Goal: Information Seeking & Learning: Learn about a topic

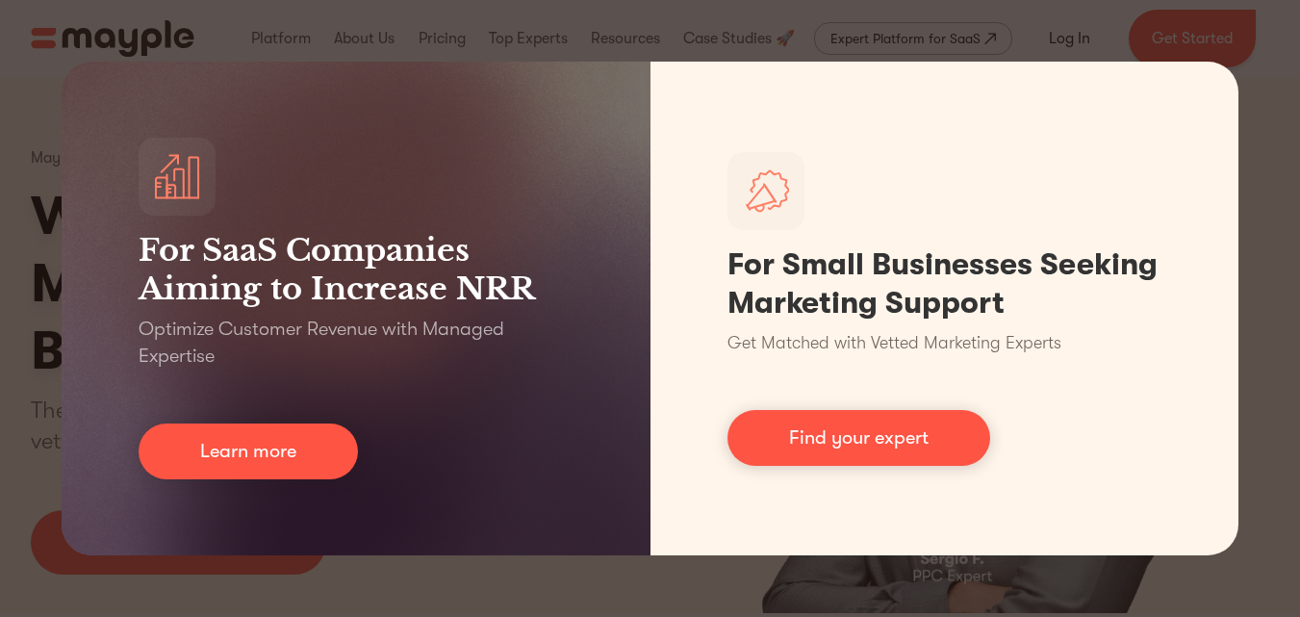
click at [1003, 22] on div "For SaaS Companies Aiming to Increase NRR Optimize Customer Revenue with Manage…" at bounding box center [650, 308] width 1300 height 617
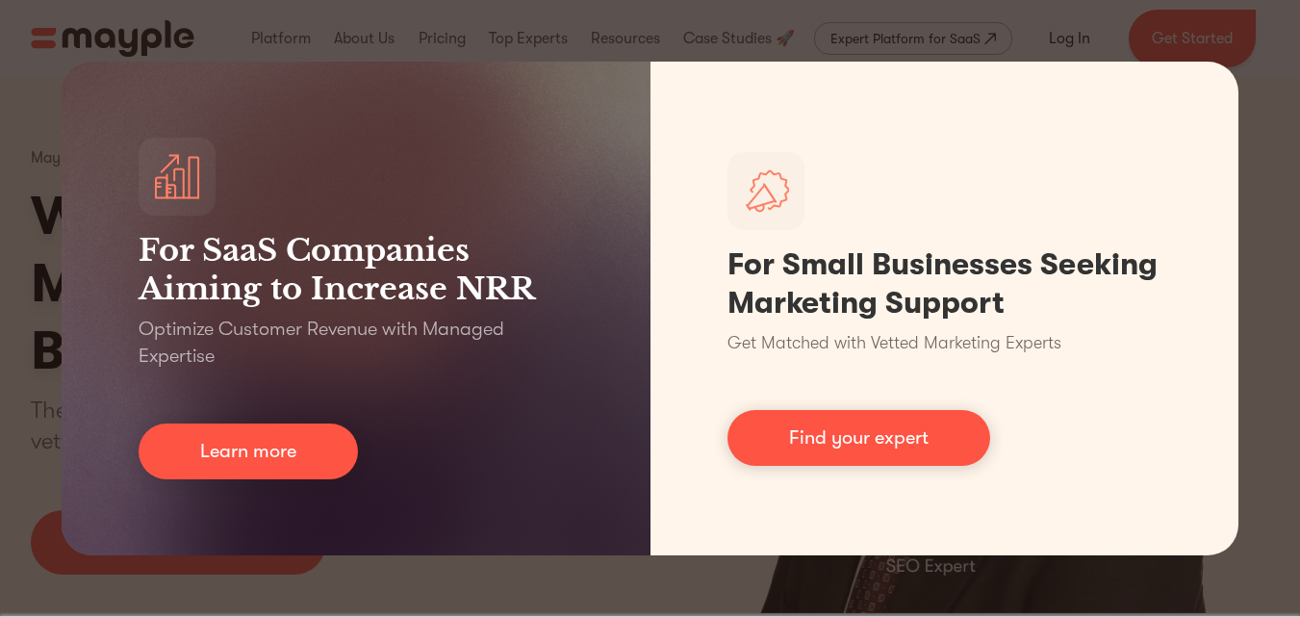
click at [0, 185] on div "For SaaS Companies Aiming to Increase NRR Optimize Customer Revenue with Manage…" at bounding box center [650, 308] width 1300 height 617
click at [3, 141] on div "For SaaS Companies Aiming to Increase NRR Optimize Customer Revenue with Manage…" at bounding box center [650, 308] width 1300 height 617
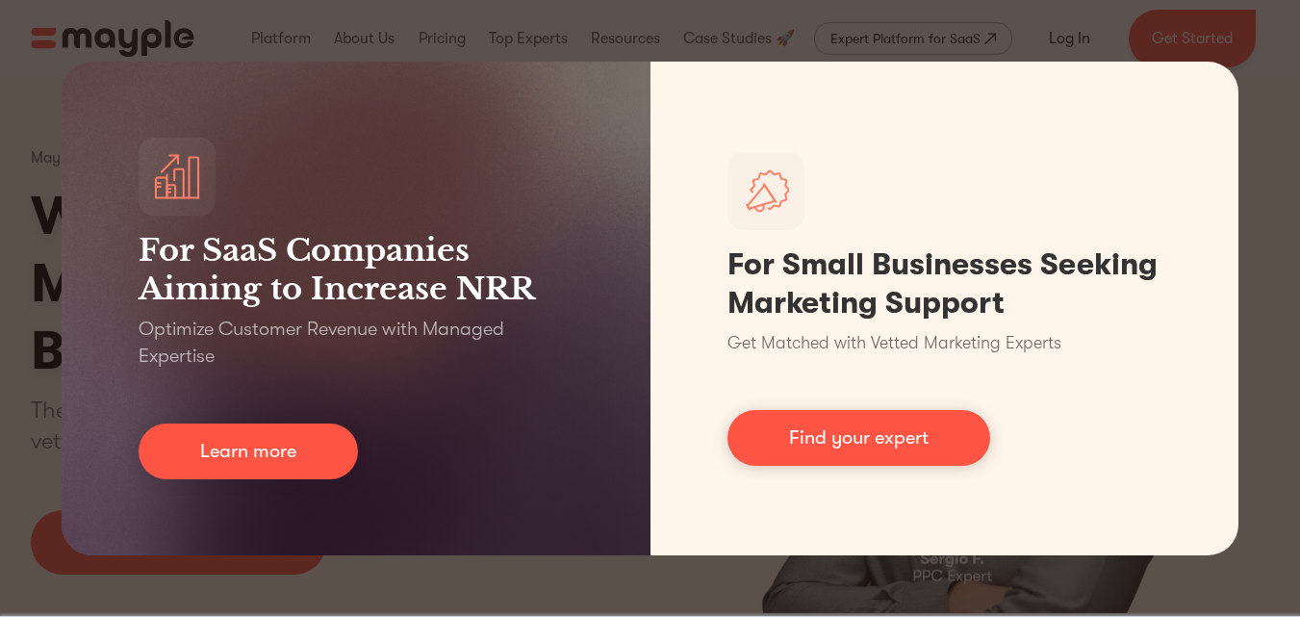
click at [1233, 9] on div "For SaaS Companies Aiming to Increase NRR Optimize Customer Revenue with Manage…" at bounding box center [650, 308] width 1300 height 617
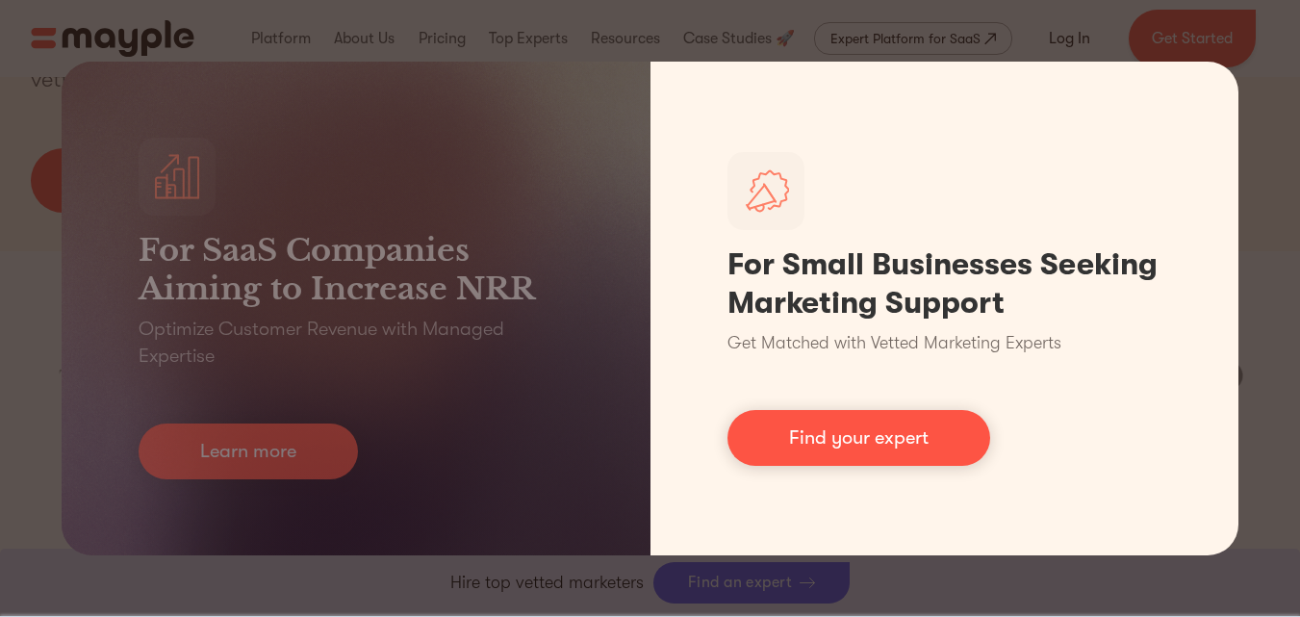
scroll to position [674, 0]
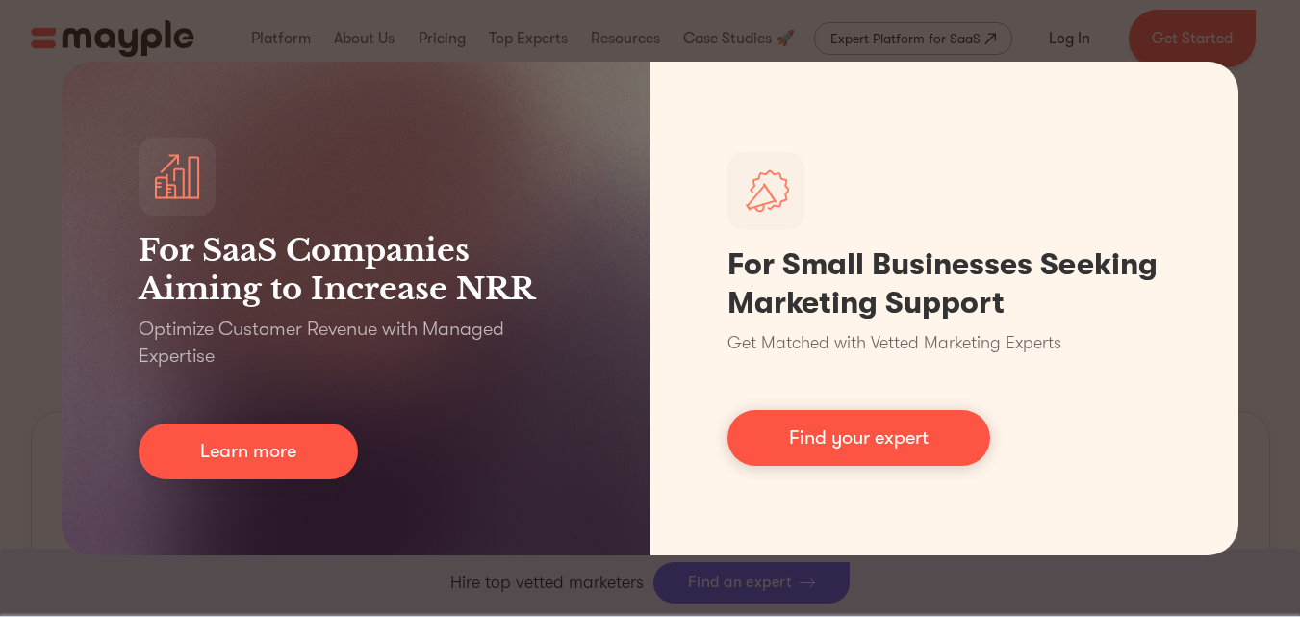
click at [1279, 454] on div "For SaaS Companies Aiming to Increase NRR Optimize Customer Revenue with Manage…" at bounding box center [650, 308] width 1300 height 617
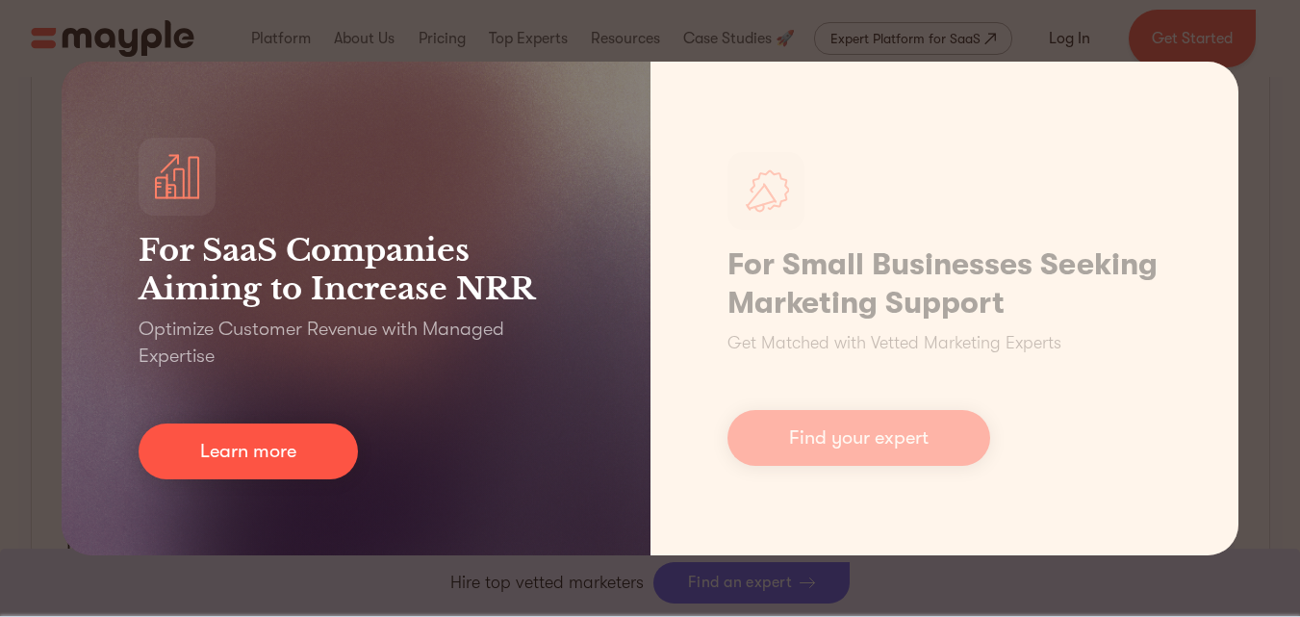
scroll to position [1732, 0]
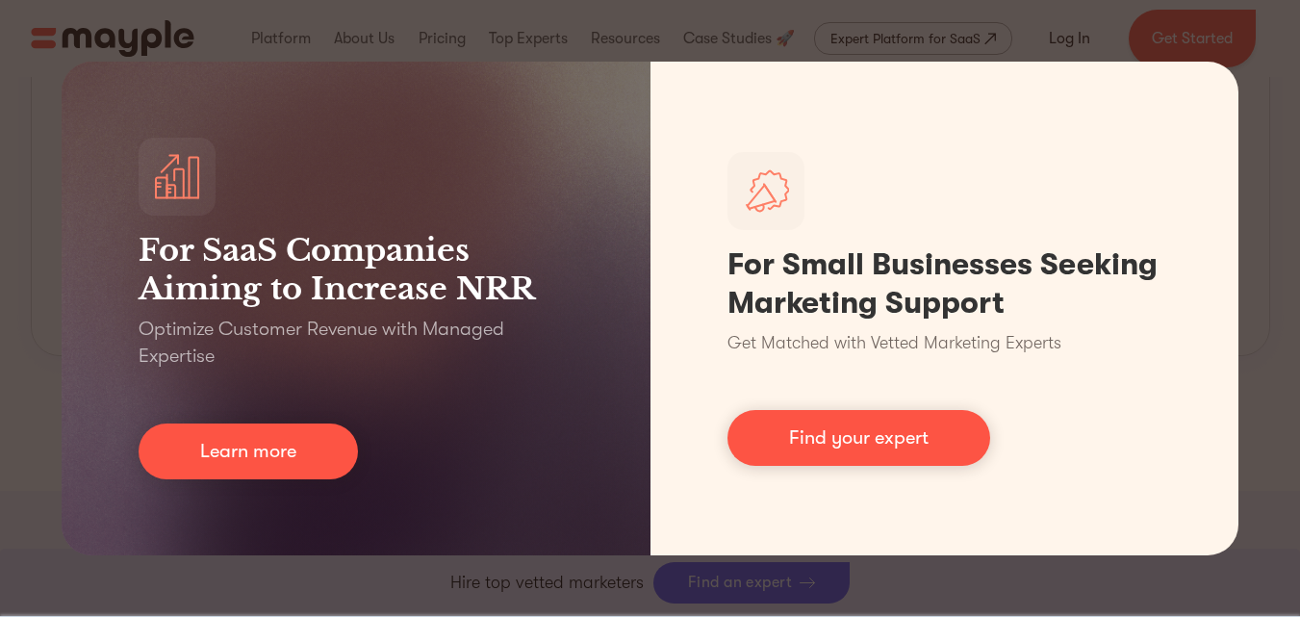
click at [0, 219] on div "For SaaS Companies Aiming to Increase NRR Optimize Customer Revenue with Manage…" at bounding box center [650, 308] width 1300 height 617
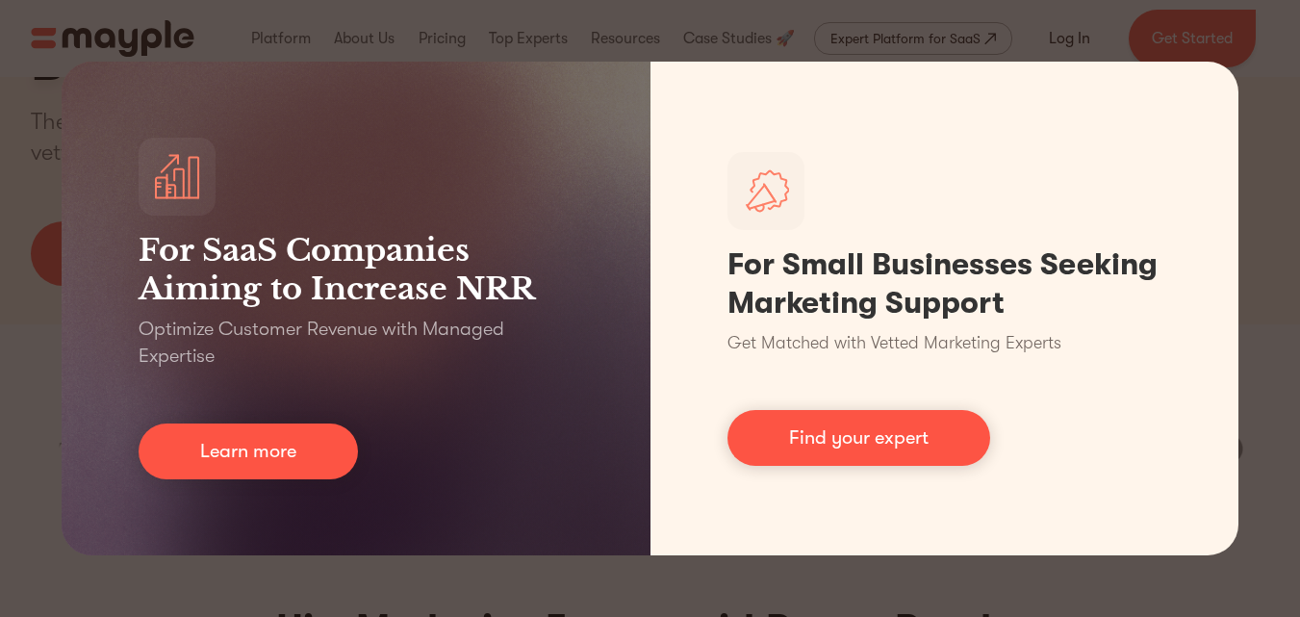
click at [1183, 7] on div "For SaaS Companies Aiming to Increase NRR Optimize Customer Revenue with Manage…" at bounding box center [650, 308] width 1300 height 617
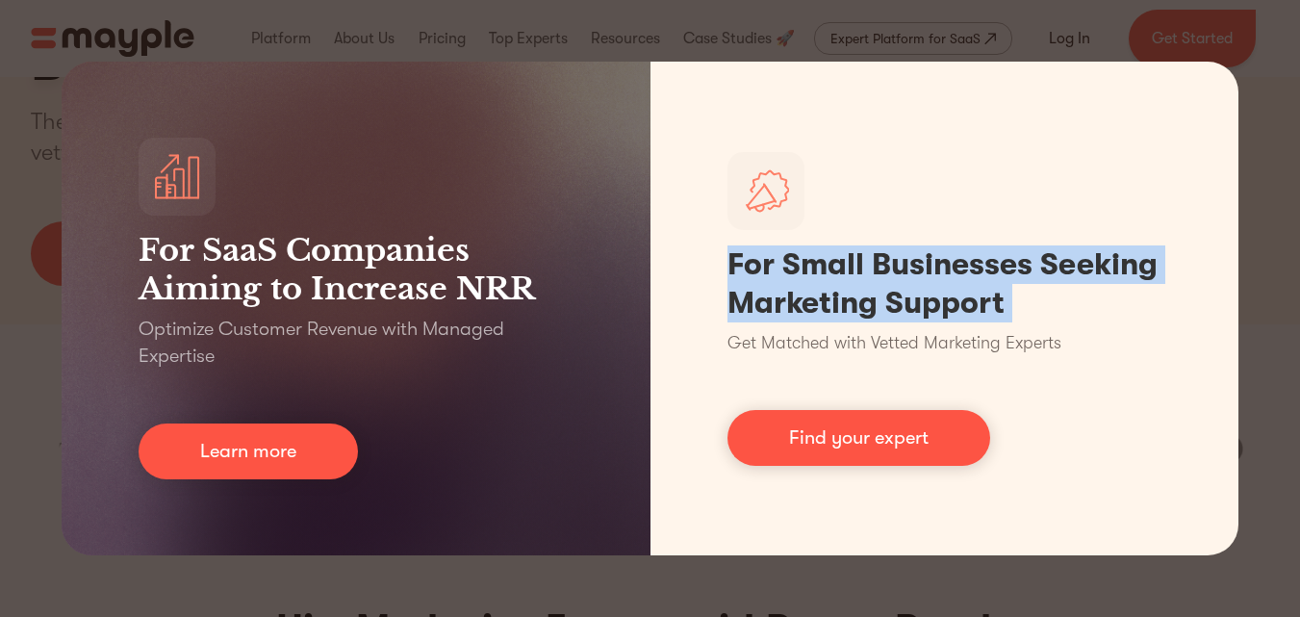
click at [1183, 7] on div "For SaaS Companies Aiming to Increase NRR Optimize Customer Revenue with Manage…" at bounding box center [650, 308] width 1300 height 617
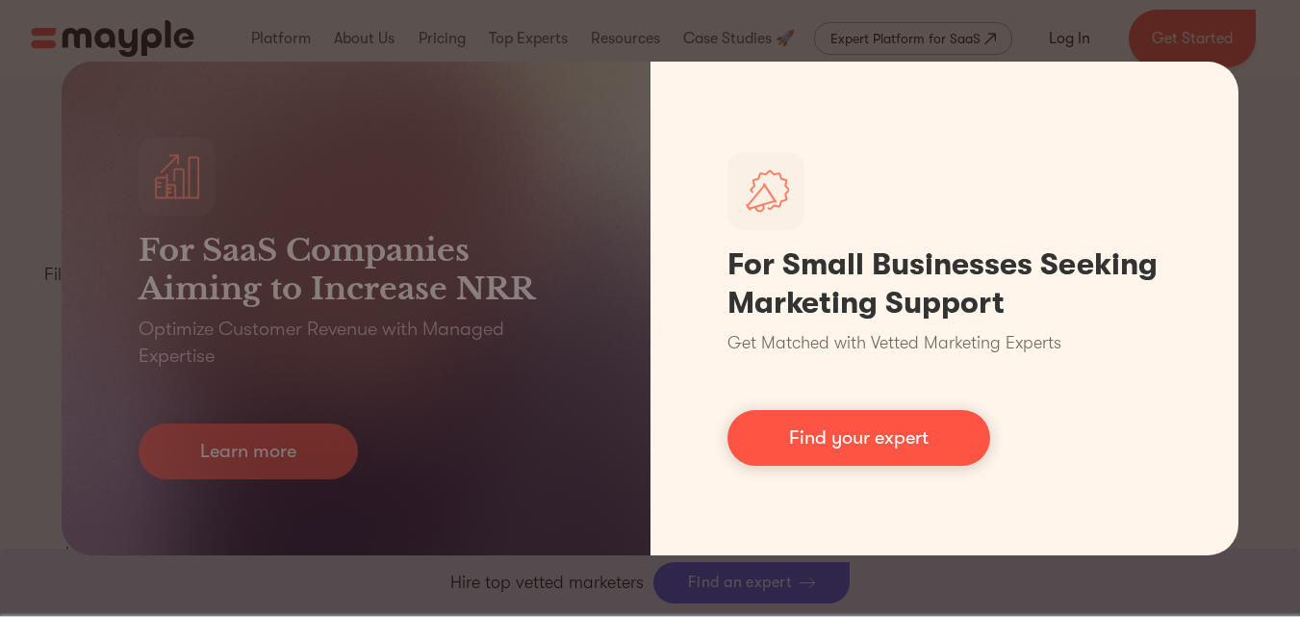
scroll to position [2406, 0]
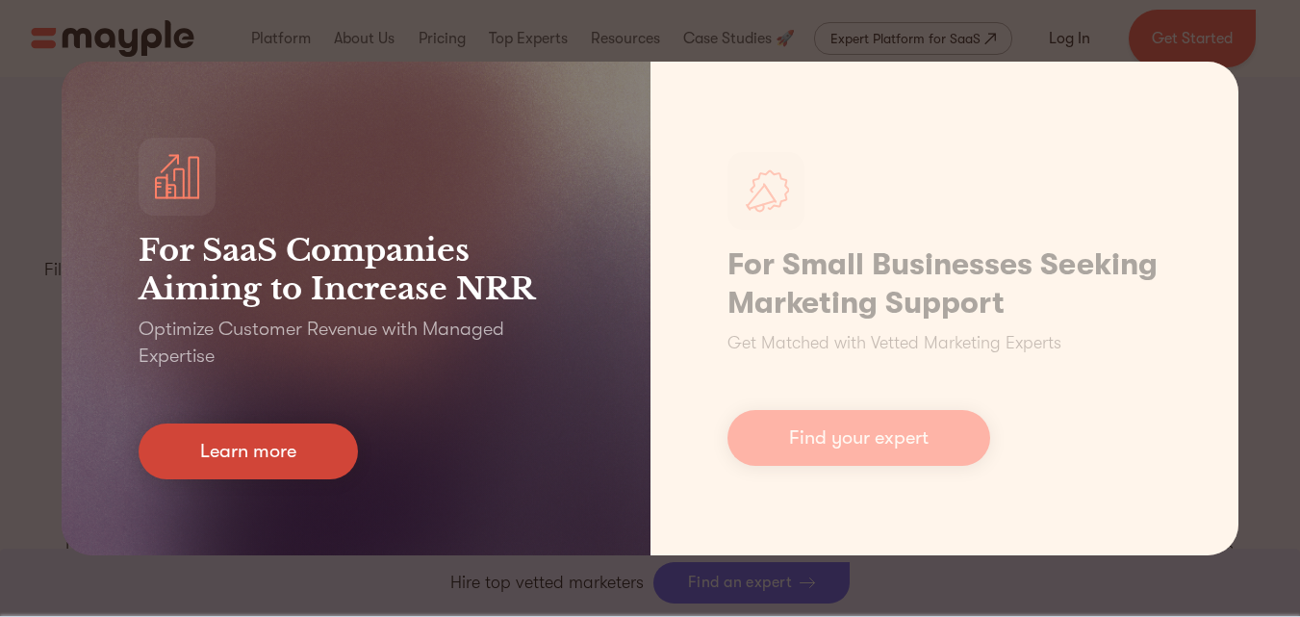
click at [264, 441] on link "Learn more" at bounding box center [248, 451] width 219 height 56
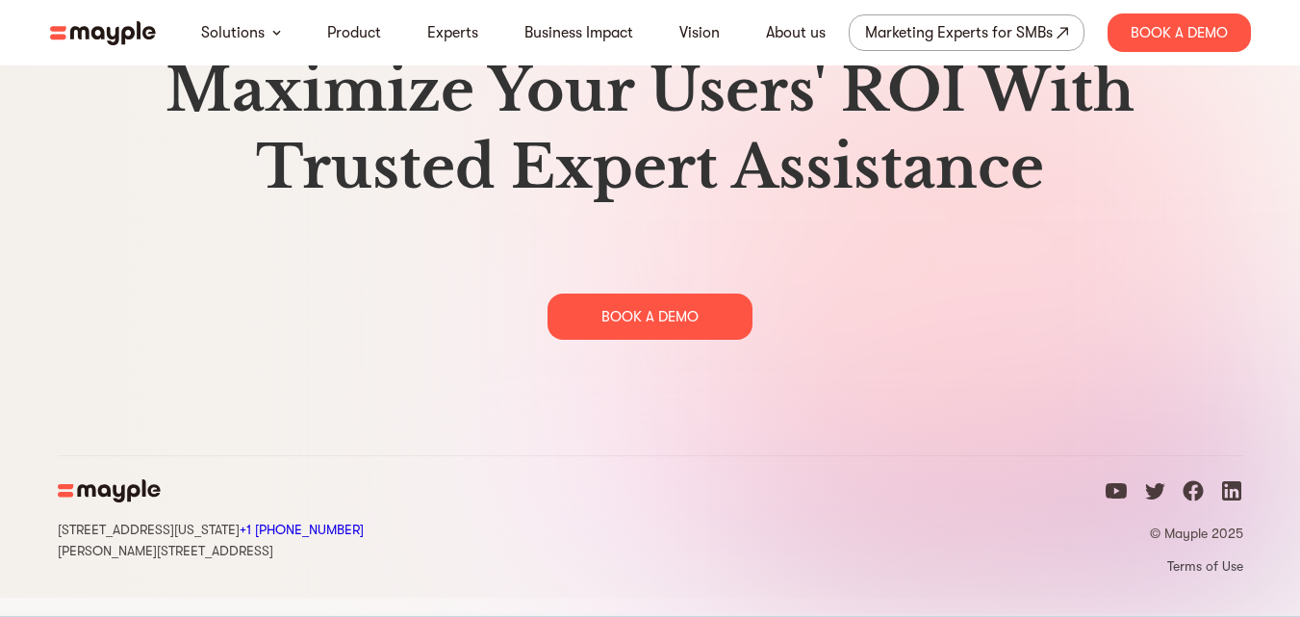
scroll to position [9537, 0]
click at [531, 33] on link "Business Impact" at bounding box center [578, 32] width 109 height 23
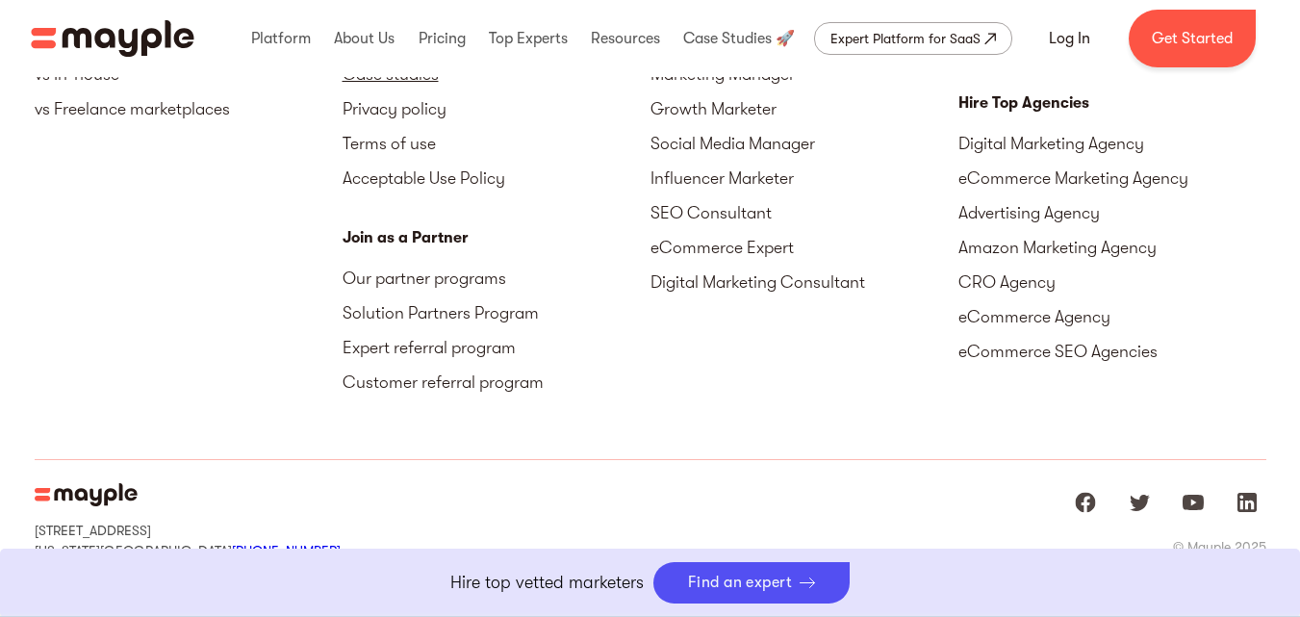
scroll to position [2843, 0]
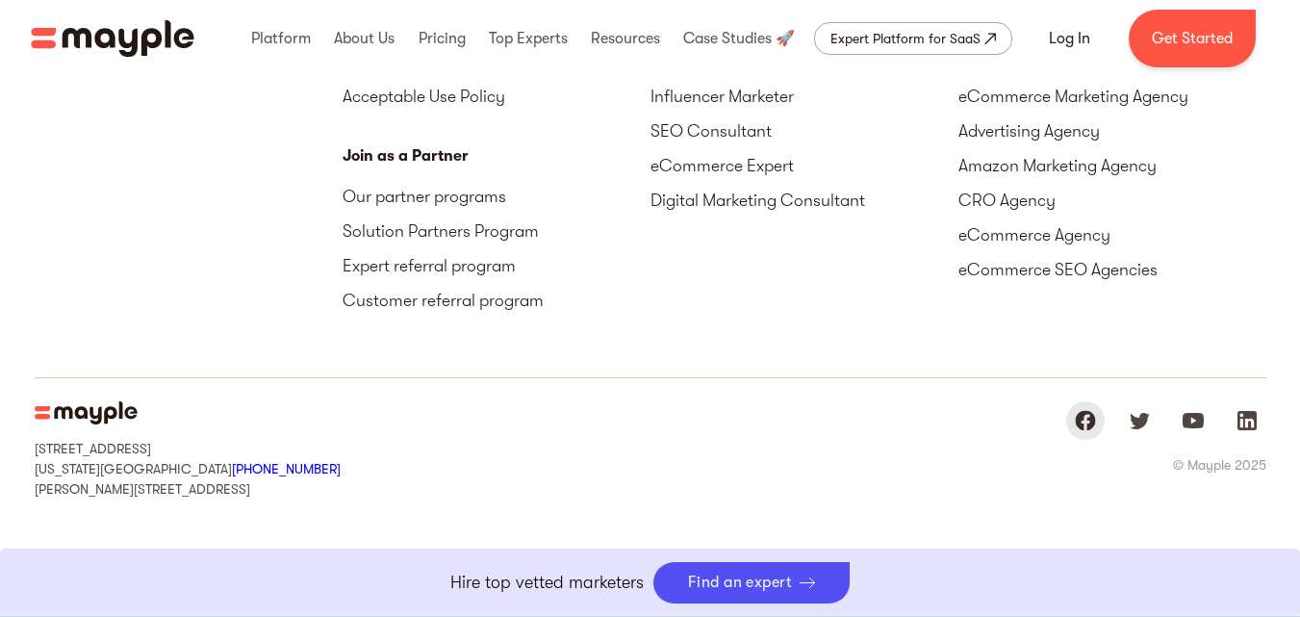
click at [1082, 423] on img "Mayple at Facebook" at bounding box center [1085, 420] width 23 height 23
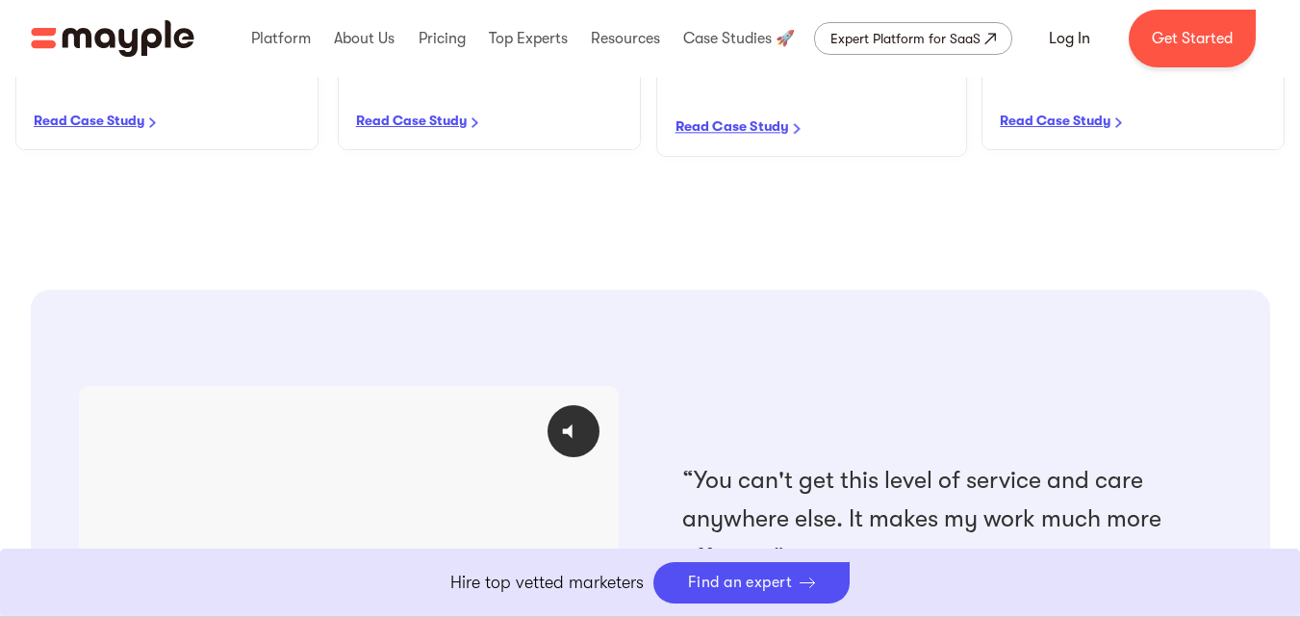
scroll to position [1400, 0]
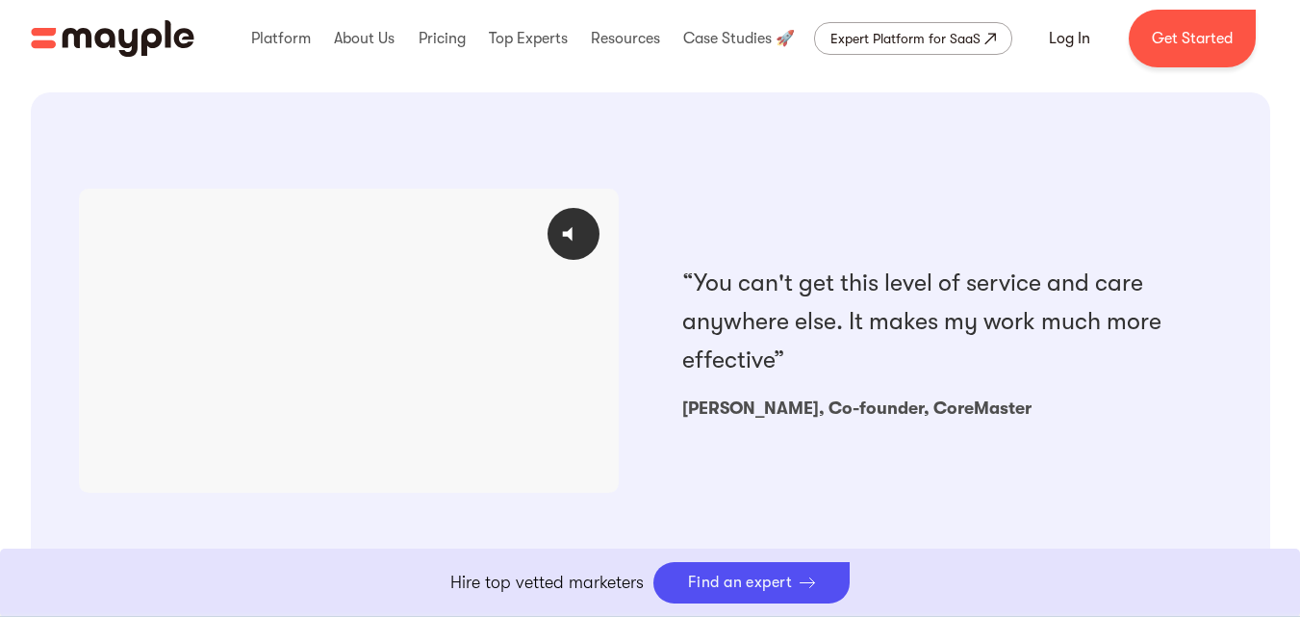
scroll to position [1881, 0]
